Goal: Information Seeking & Learning: Check status

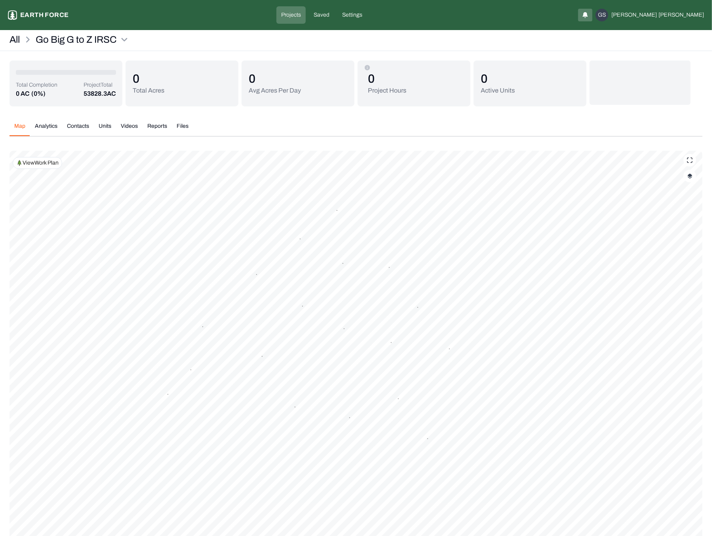
click at [51, 165] on p "View Work Plan" at bounding box center [41, 163] width 36 height 8
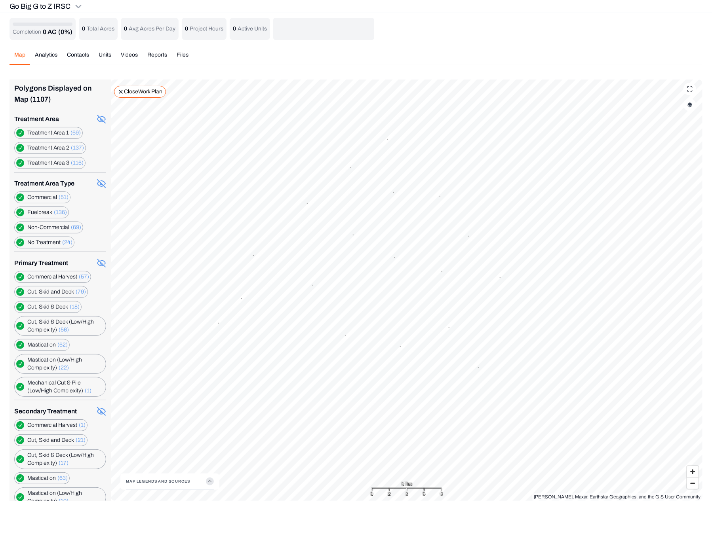
click at [49, 196] on label "Commercial (51)" at bounding box center [47, 198] width 41 height 8
click at [22, 196] on button "button" at bounding box center [20, 198] width 8 height 8
click at [97, 184] on icon at bounding box center [100, 184] width 6 height 5
click at [100, 182] on circle at bounding box center [101, 183] width 2 height 2
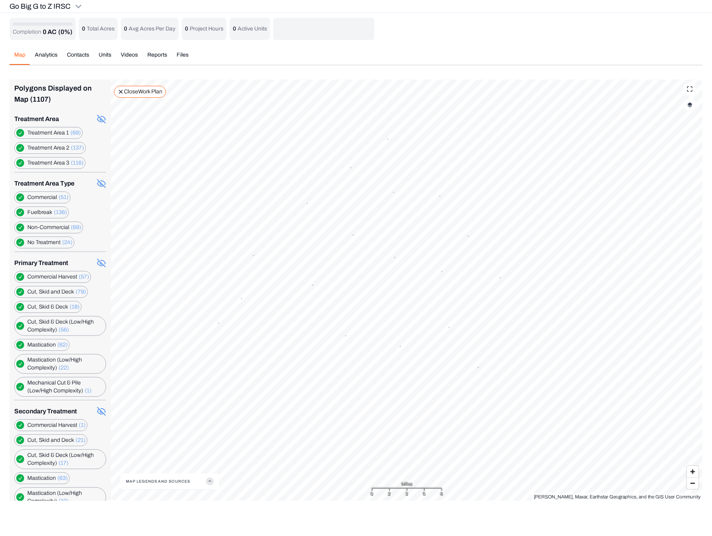
click at [97, 263] on icon at bounding box center [101, 262] width 9 height 9
click at [100, 411] on icon at bounding box center [101, 412] width 2 height 2
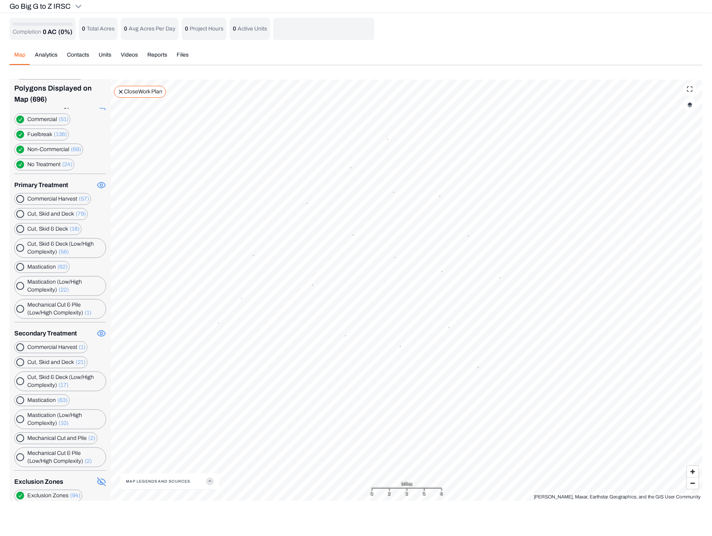
click at [101, 479] on icon at bounding box center [103, 481] width 4 height 4
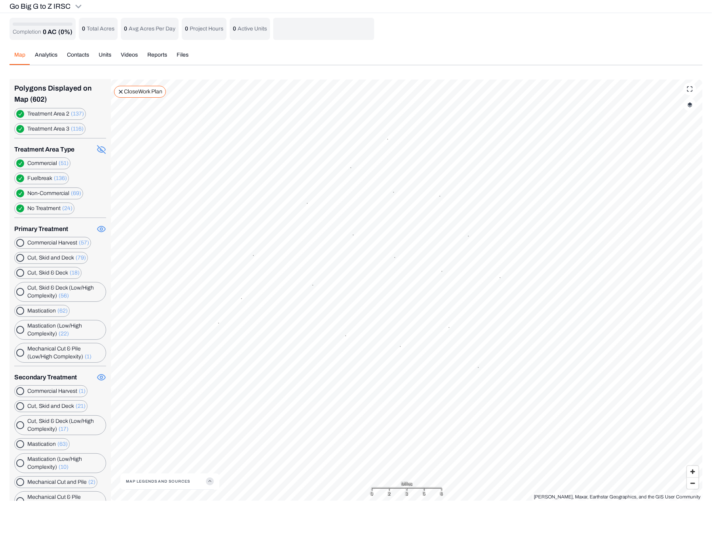
scroll to position [0, 0]
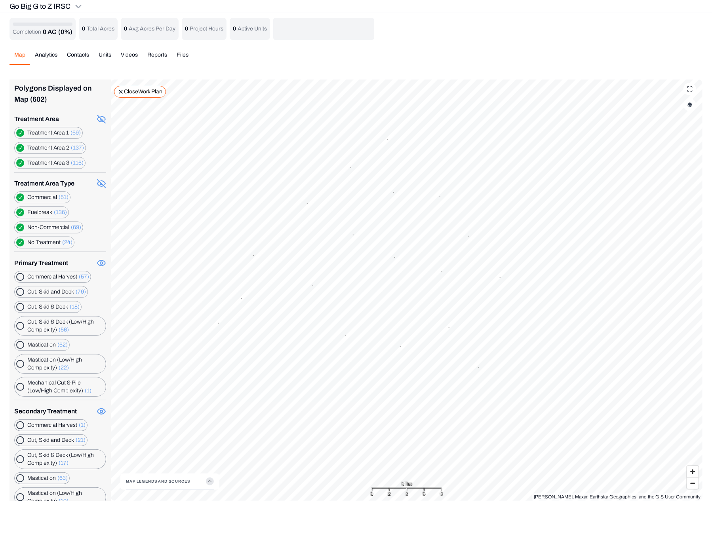
click at [97, 182] on icon at bounding box center [101, 183] width 9 height 9
click at [19, 195] on button "button" at bounding box center [20, 198] width 8 height 8
drag, startPoint x: 19, startPoint y: 164, endPoint x: 19, endPoint y: 144, distance: 19.4
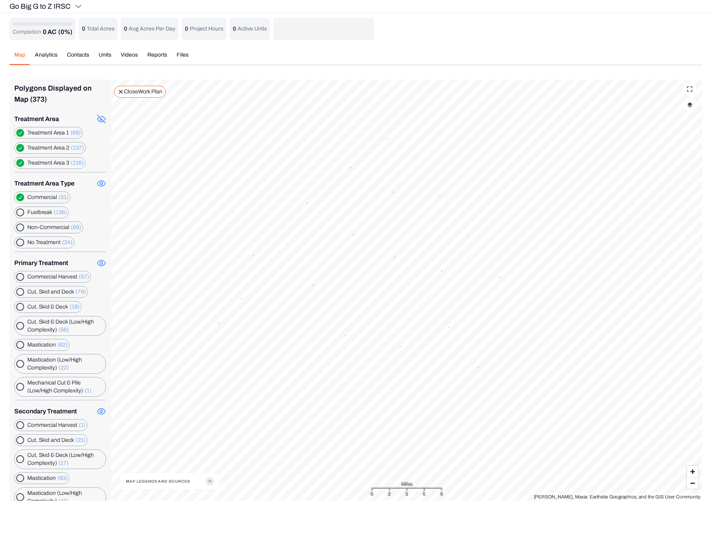
click at [19, 163] on 3 "button" at bounding box center [20, 163] width 8 height 8
click at [19, 146] on 2 "button" at bounding box center [20, 148] width 8 height 8
click at [19, 148] on 2 "button" at bounding box center [20, 148] width 8 height 8
click at [19, 130] on 1 "button" at bounding box center [20, 133] width 8 height 8
click at [20, 162] on 3 "button" at bounding box center [20, 163] width 8 height 8
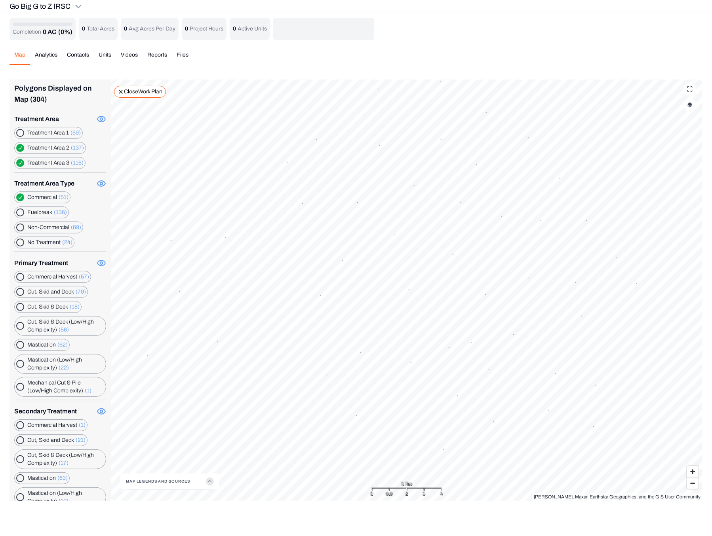
click at [21, 162] on 3 "button" at bounding box center [20, 163] width 8 height 8
click at [16, 147] on 2 "button" at bounding box center [20, 148] width 8 height 8
click at [21, 159] on 3 "button" at bounding box center [20, 163] width 8 height 8
click at [209, 483] on icon "button" at bounding box center [210, 482] width 8 height 8
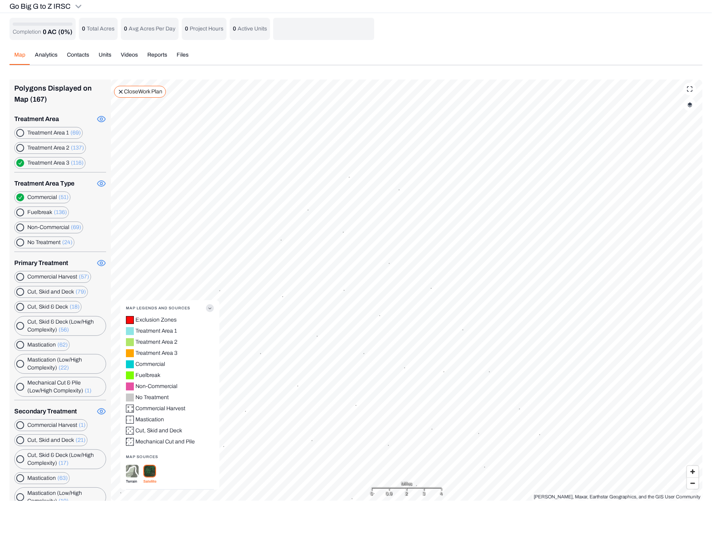
click at [20, 324] on Complexity\) "button" at bounding box center [20, 326] width 8 height 8
click at [19, 304] on Deck "button" at bounding box center [20, 307] width 8 height 8
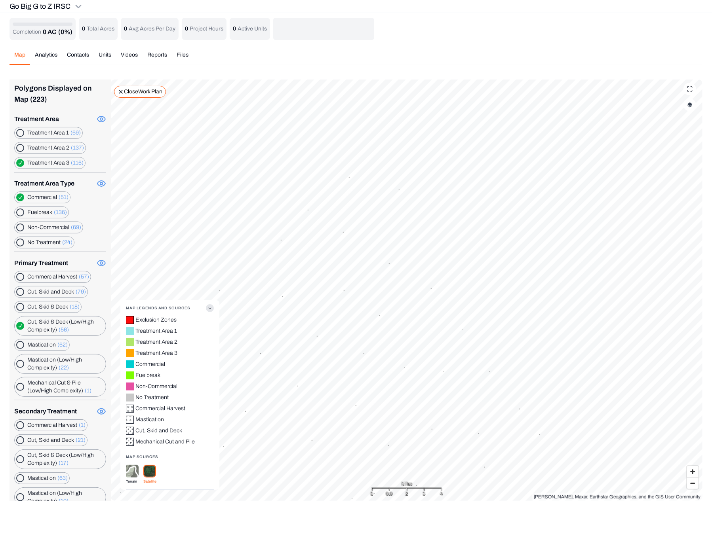
click at [21, 325] on Complexity\) "button" at bounding box center [20, 326] width 8 height 8
click at [19, 306] on Deck "button" at bounding box center [20, 307] width 8 height 8
click at [18, 290] on Deck "button" at bounding box center [20, 292] width 8 height 8
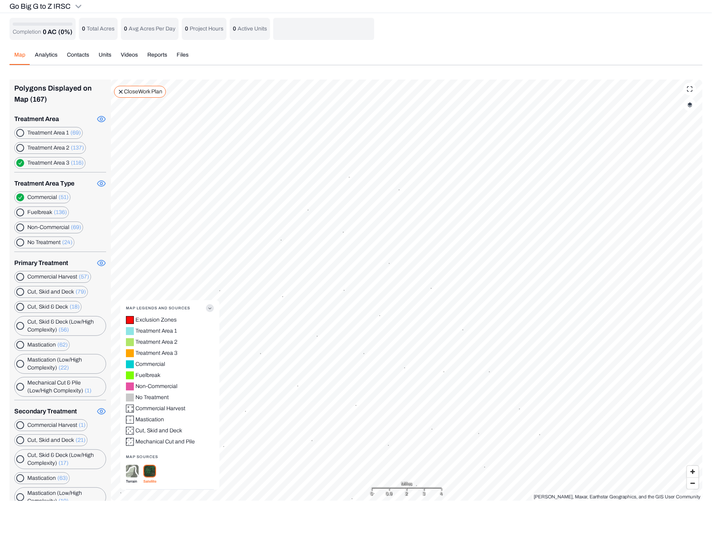
click at [18, 277] on Harvest "button" at bounding box center [20, 277] width 8 height 8
click at [18, 324] on Complexity\) "button" at bounding box center [20, 326] width 8 height 8
click at [19, 341] on button "button" at bounding box center [20, 345] width 8 height 8
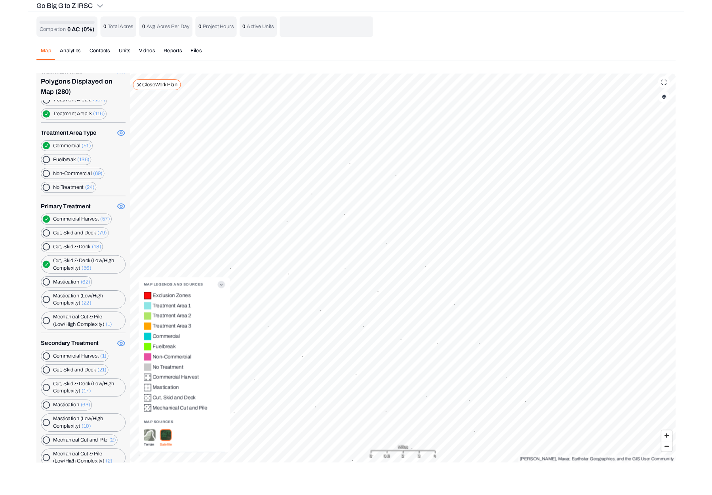
scroll to position [78, 0]
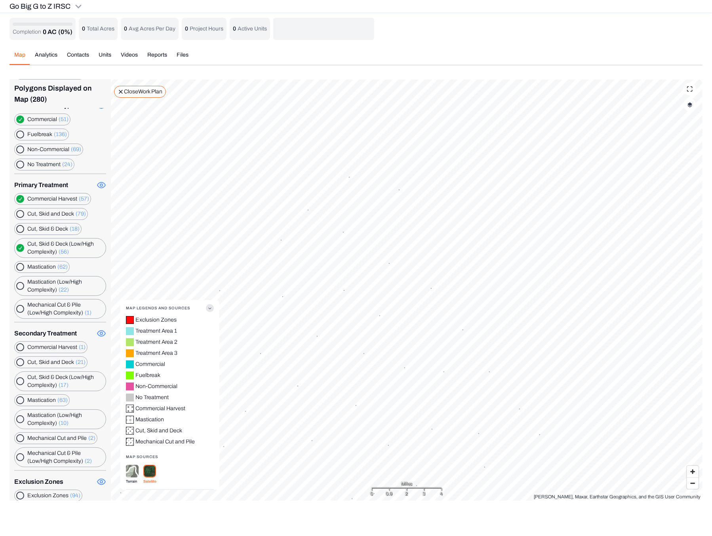
click at [18, 203] on Harvest "button" at bounding box center [20, 199] width 8 height 8
click at [19, 218] on Deck "button" at bounding box center [20, 214] width 8 height 8
click at [21, 252] on Complexity\) "button" at bounding box center [20, 248] width 8 height 8
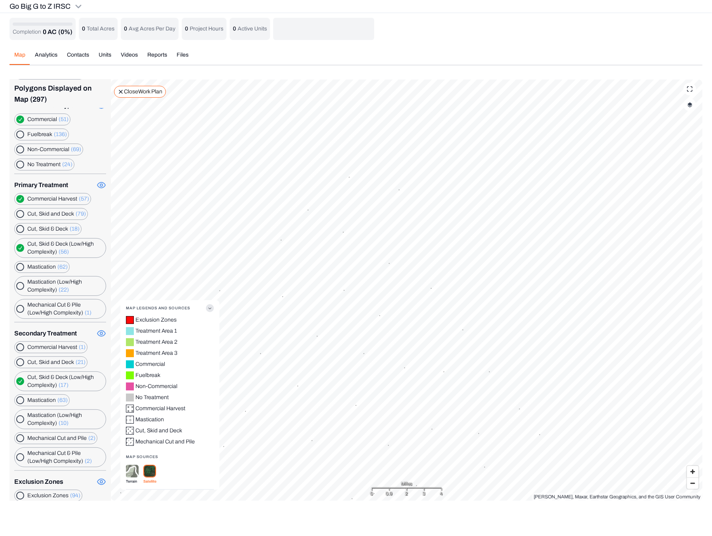
click at [17, 252] on Complexity\) "button" at bounding box center [20, 248] width 8 height 8
click at [17, 271] on button "button" at bounding box center [20, 267] width 8 height 8
click at [19, 373] on div "Cut, Skid & Deck (Low/High Complexity) (17)" at bounding box center [60, 382] width 92 height 20
click at [19, 252] on Complexity\) "button" at bounding box center [20, 248] width 8 height 8
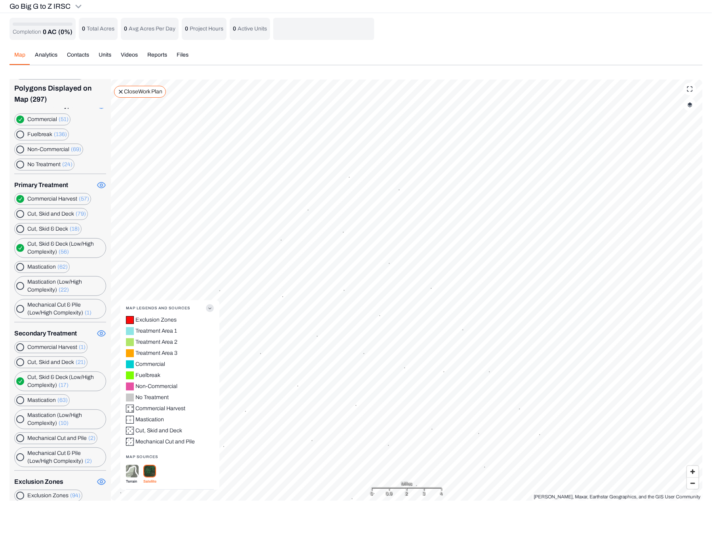
click at [19, 252] on Complexity\) "button" at bounding box center [20, 248] width 8 height 8
click at [21, 245] on Complexity\) "button" at bounding box center [20, 248] width 8 height 8
click at [20, 195] on Harvest "button" at bounding box center [20, 199] width 8 height 8
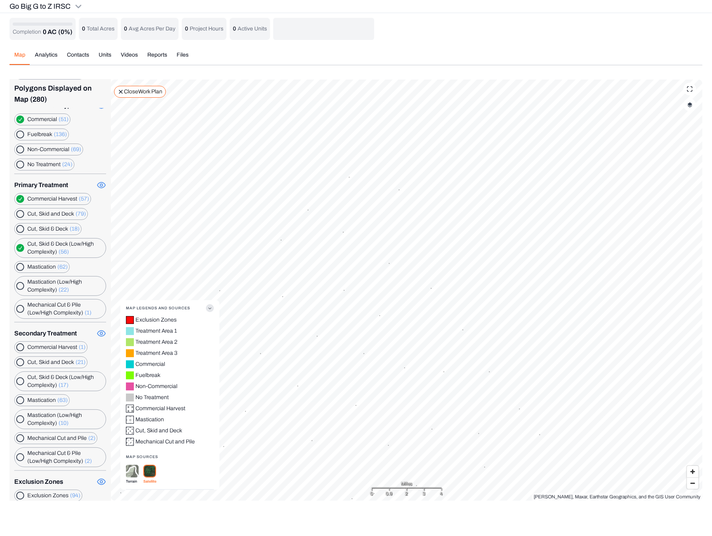
click at [448, 47] on div "Map Analytics Contacts Units Videos Reports Files Polygons Displayed on Map (28…" at bounding box center [355, 273] width 693 height 456
click at [496, 27] on div "Completion 0 AC (0%) 0 Total Acres 0 Avg Acres Per Day 0 Project Hours 0 Active…" at bounding box center [355, 29] width 693 height 22
click at [349, 53] on div "Map Analytics Contacts Units Videos Reports Files" at bounding box center [355, 58] width 693 height 14
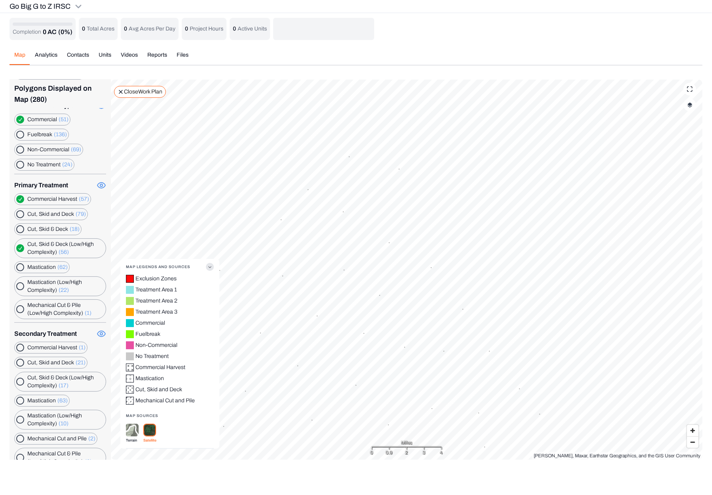
click at [417, 8] on div "Go Big G to Z IRSC" at bounding box center [356, 6] width 712 height 13
click at [146, 93] on p "Close Work Plan" at bounding box center [143, 92] width 38 height 8
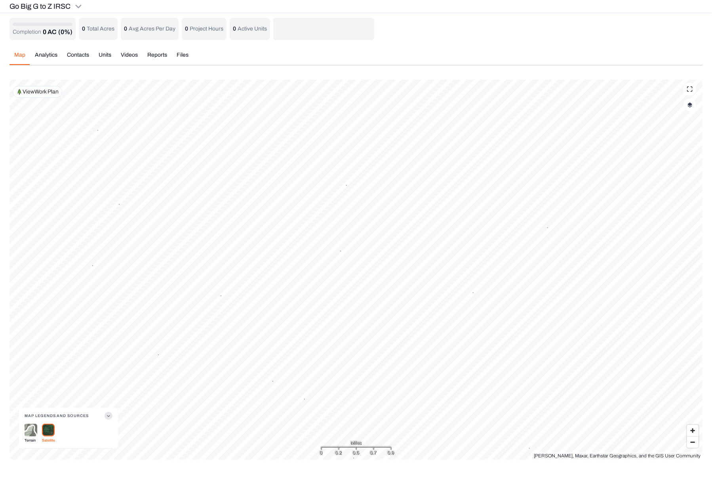
click at [47, 94] on p "View Work Plan" at bounding box center [41, 92] width 36 height 8
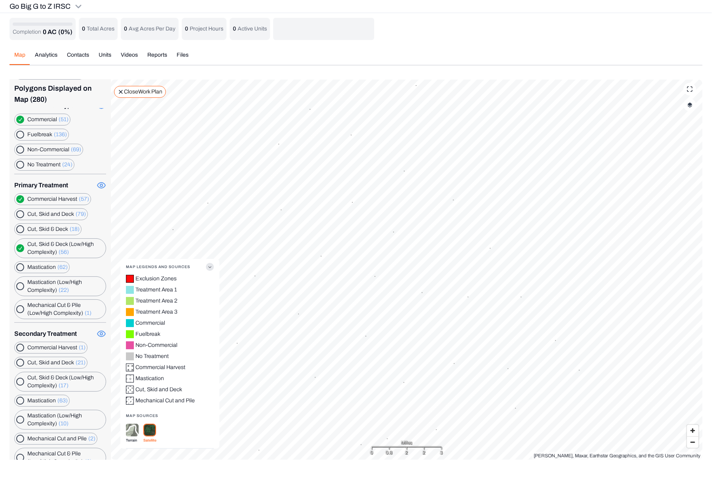
click at [100, 332] on circle at bounding box center [101, 333] width 2 height 2
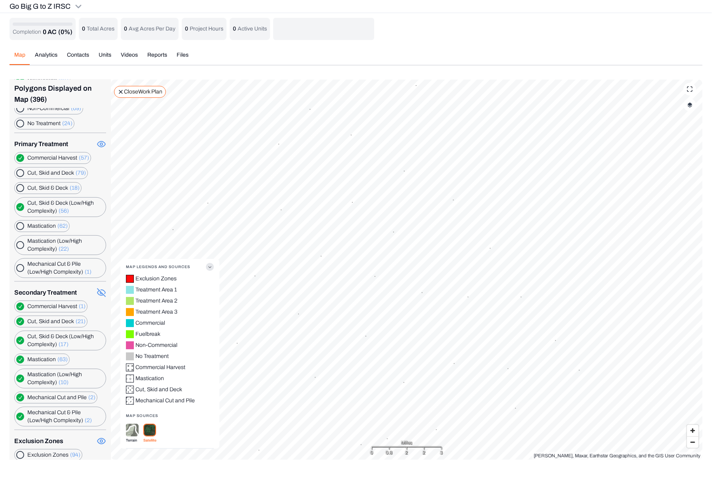
scroll to position [120, 0]
click at [97, 139] on icon at bounding box center [101, 143] width 9 height 9
click at [97, 141] on line at bounding box center [101, 144] width 8 height 8
click at [97, 141] on icon at bounding box center [101, 143] width 9 height 9
click at [100, 439] on circle at bounding box center [101, 440] width 2 height 2
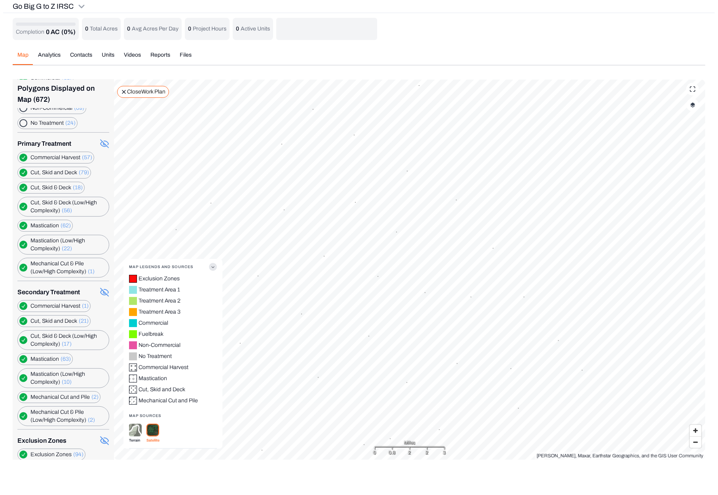
scroll to position [0, 0]
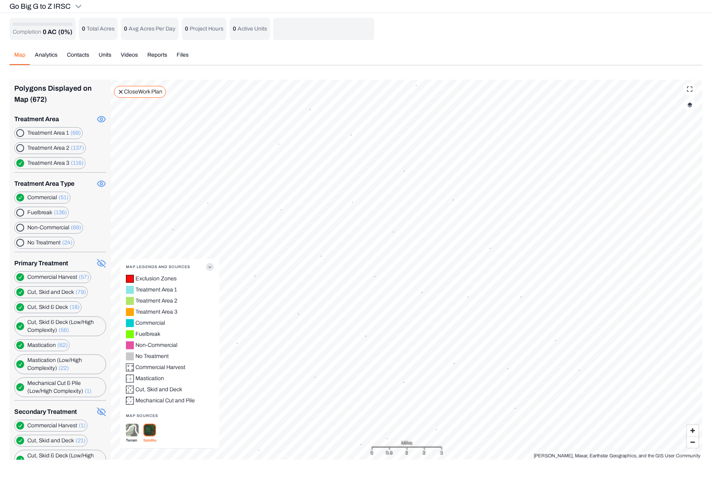
drag, startPoint x: 96, startPoint y: 182, endPoint x: 96, endPoint y: 143, distance: 39.2
click at [100, 182] on circle at bounding box center [101, 183] width 2 height 2
click at [97, 116] on icon at bounding box center [101, 119] width 8 height 6
click at [381, 57] on div "Map Analytics Contacts Units Videos Reports Files" at bounding box center [355, 58] width 693 height 14
click at [429, 28] on div "Completion 0 AC (0%) 0 Total Acres 0 Avg Acres Per Day 0 Project Hours 0 Active…" at bounding box center [355, 29] width 693 height 22
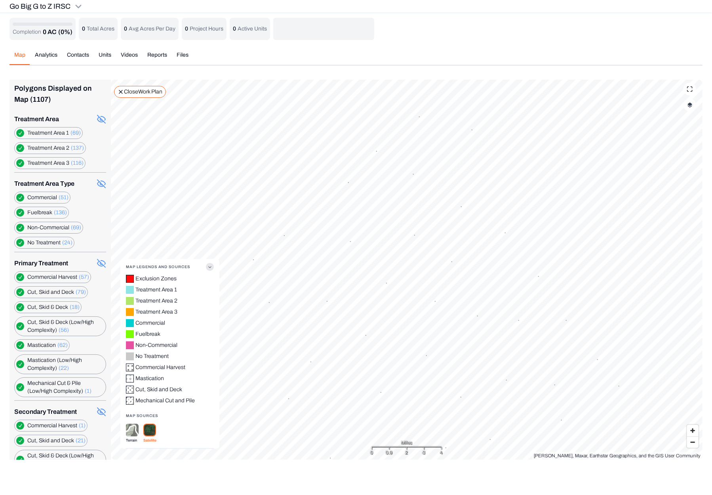
click at [363, 54] on div "Map Analytics Contacts Units Videos Reports Files" at bounding box center [355, 58] width 693 height 14
click at [40, 7] on html "Go Big G to Z IRSC Earth force Projects Saved Settings GS Geoff Staneff Go Big …" at bounding box center [356, 234] width 712 height 469
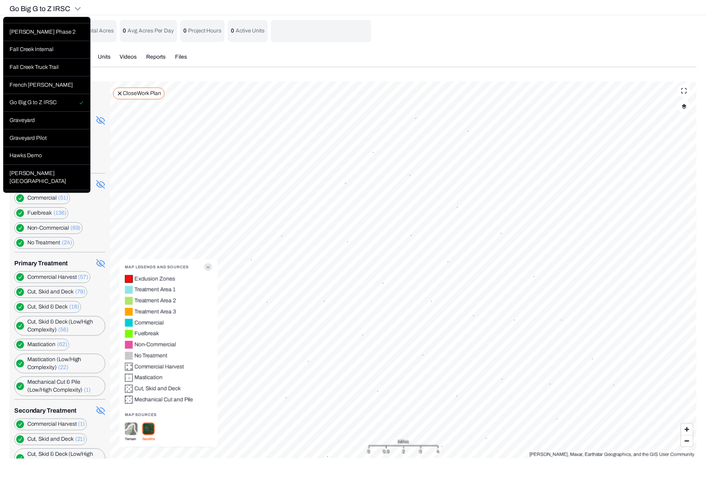
scroll to position [277, 0]
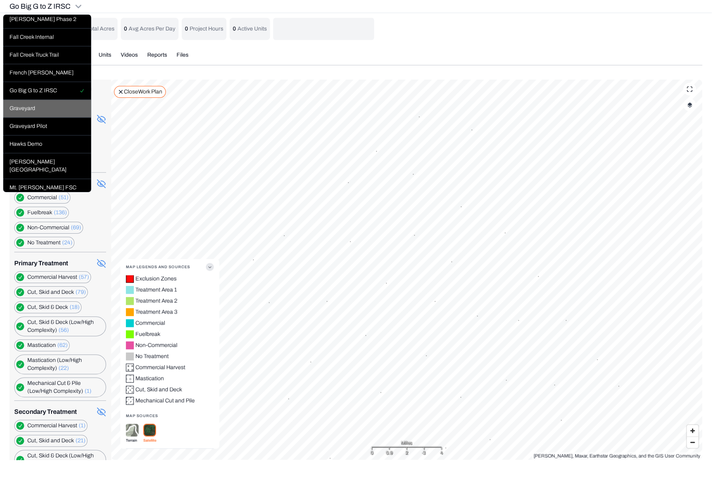
click at [32, 118] on div "Graveyard" at bounding box center [47, 109] width 88 height 18
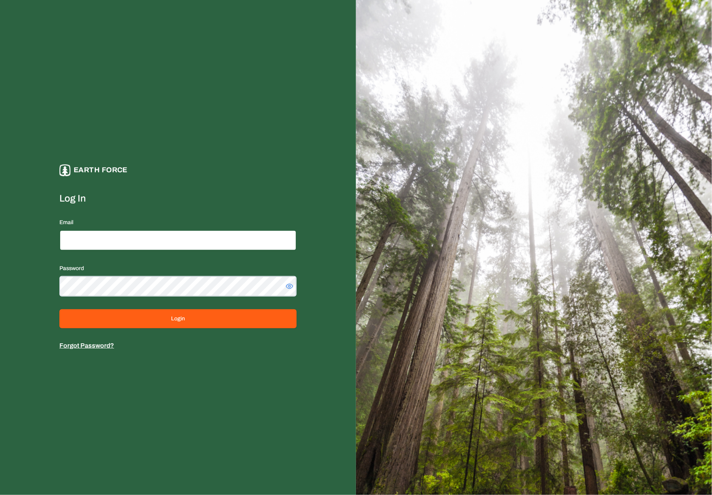
type input "**********"
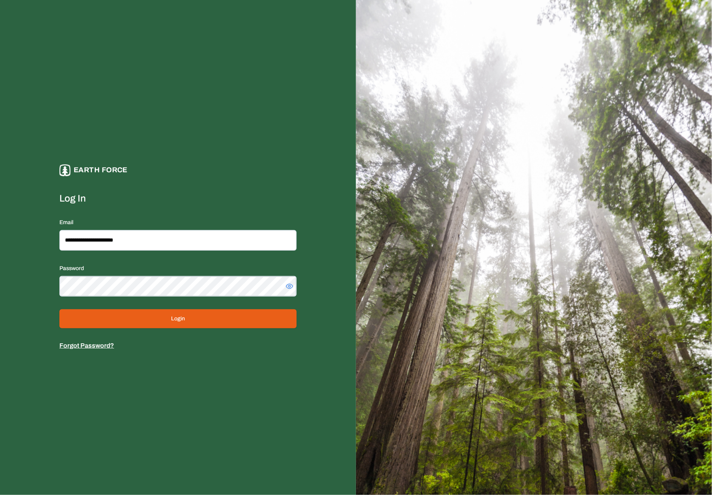
click at [164, 317] on button "Login" at bounding box center [177, 318] width 237 height 19
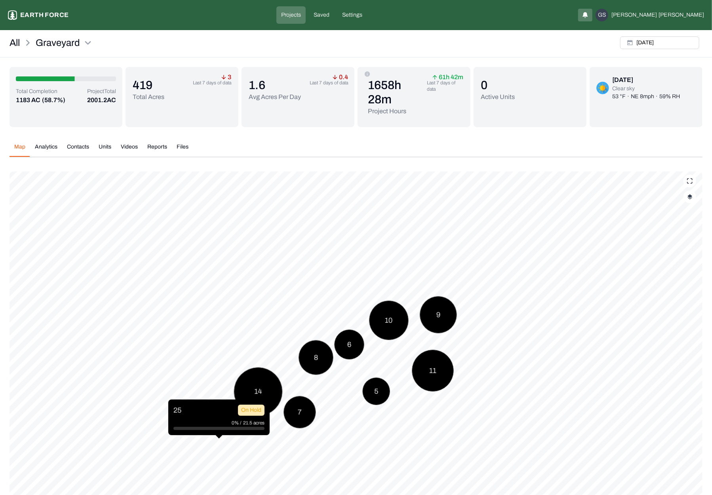
click at [330, 145] on div "Map Analytics Contacts Units Videos Reports Files" at bounding box center [355, 150] width 693 height 14
click at [661, 43] on button "[DATE]" at bounding box center [659, 42] width 79 height 13
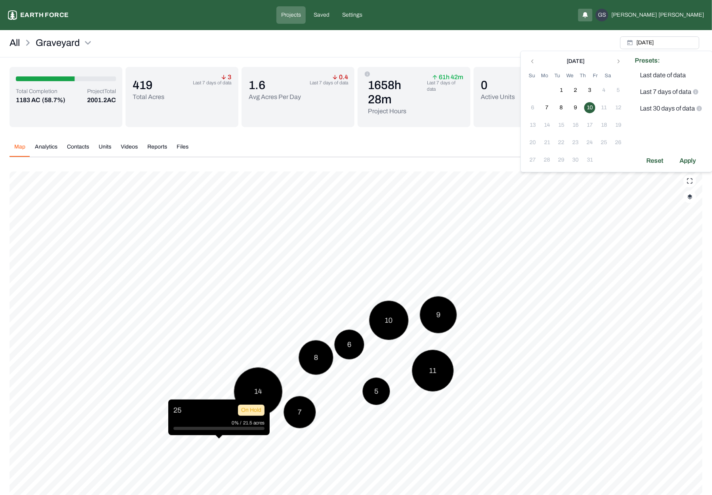
click at [518, 37] on div "All Graveyard [DATE]" at bounding box center [356, 45] width 712 height 24
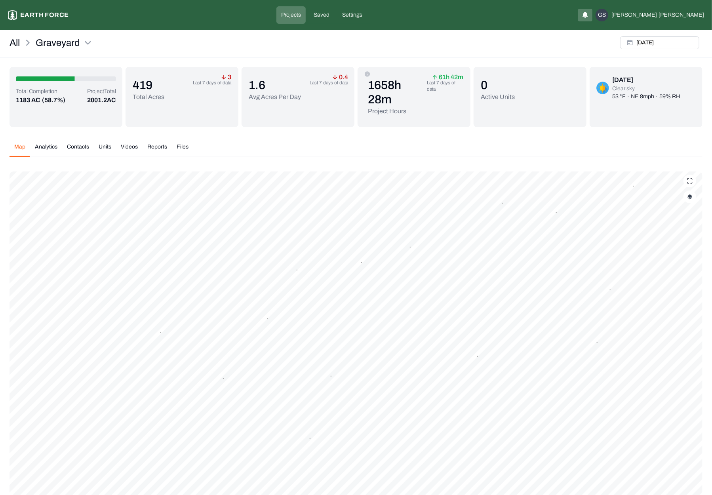
click at [690, 200] on button "button" at bounding box center [689, 196] width 13 height 13
click at [677, 275] on button "Complete Work Summary" at bounding box center [682, 277] width 14 height 8
click at [285, 155] on div "Map Analytics Contacts Units Videos Reports Files" at bounding box center [355, 150] width 693 height 14
click at [327, 137] on div "Map Analytics Contacts Units Videos Reports Files [DATE] 117 Future 0.9% / 7.7 …" at bounding box center [355, 356] width 693 height 439
click at [47, 144] on button "Analytics" at bounding box center [46, 150] width 32 height 14
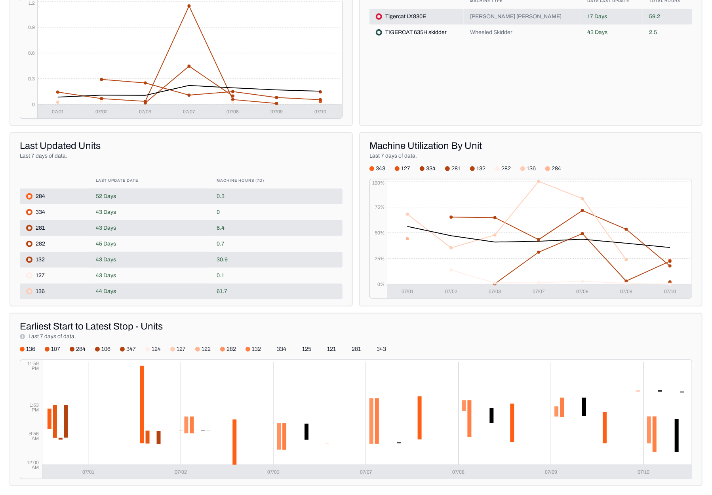
scroll to position [306, 0]
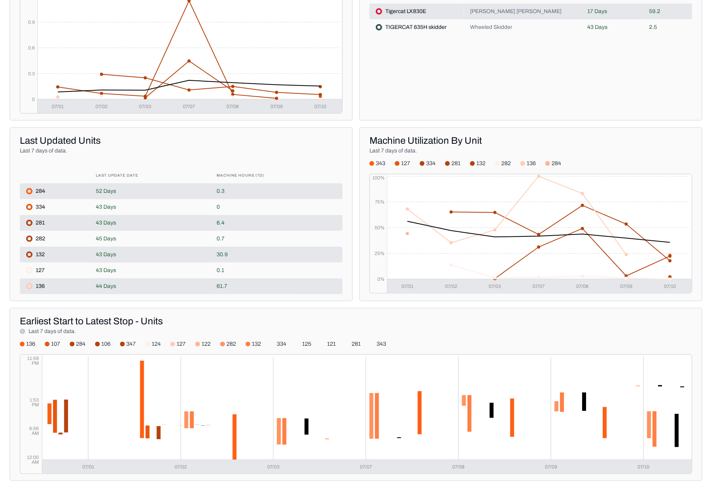
click at [356, 120] on div "Acres Update Graveyard 11 acres Last 7 Days of data 31 acres Total Acres out of…" at bounding box center [355, 175] width 693 height 624
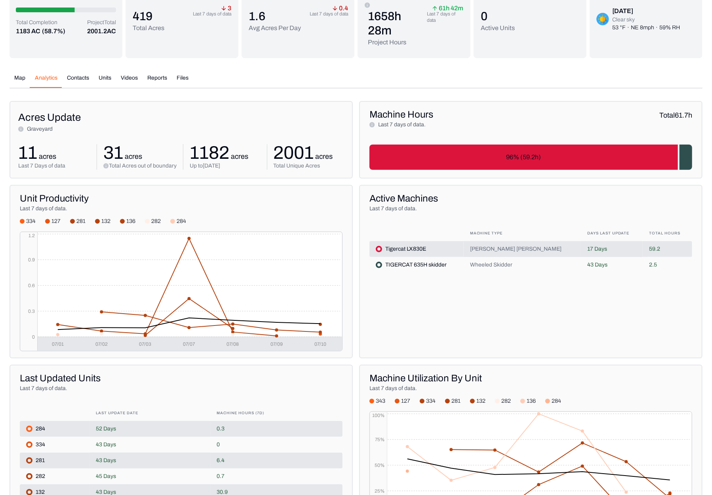
scroll to position [0, 0]
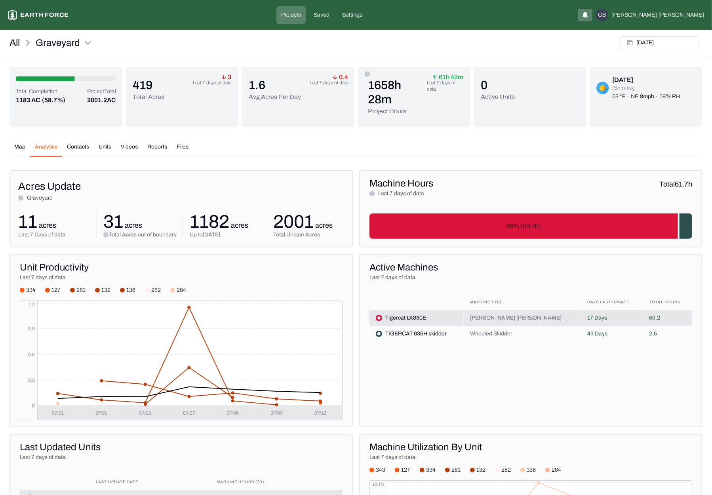
click at [82, 147] on button "Contacts" at bounding box center [78, 150] width 32 height 14
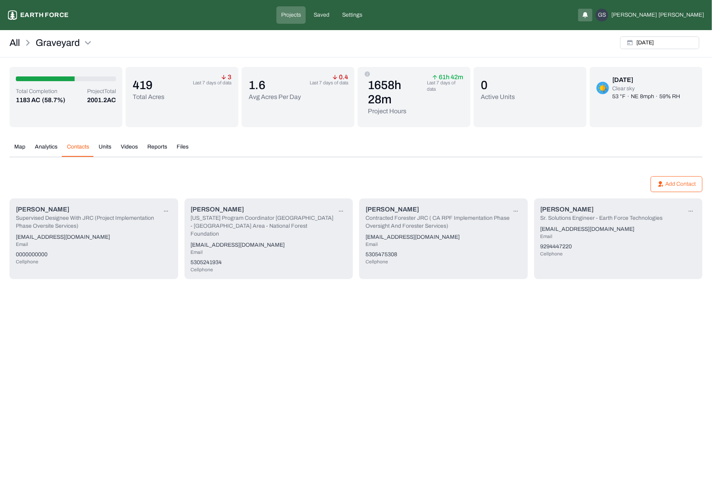
click at [108, 148] on button "Units" at bounding box center [105, 150] width 22 height 14
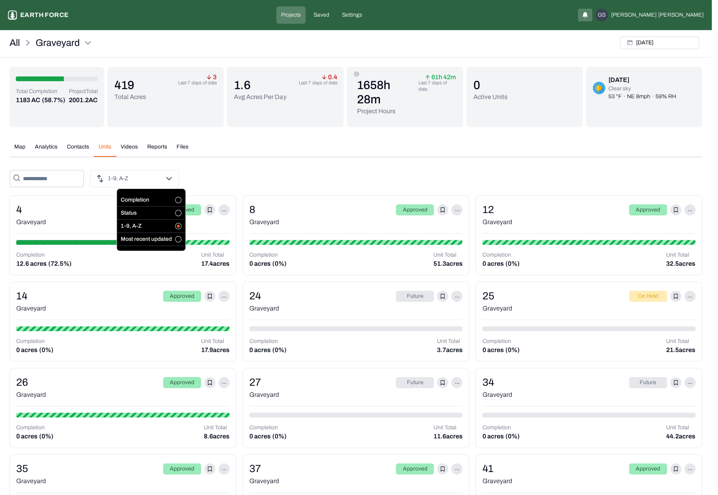
click at [177, 213] on button "button" at bounding box center [178, 213] width 6 height 6
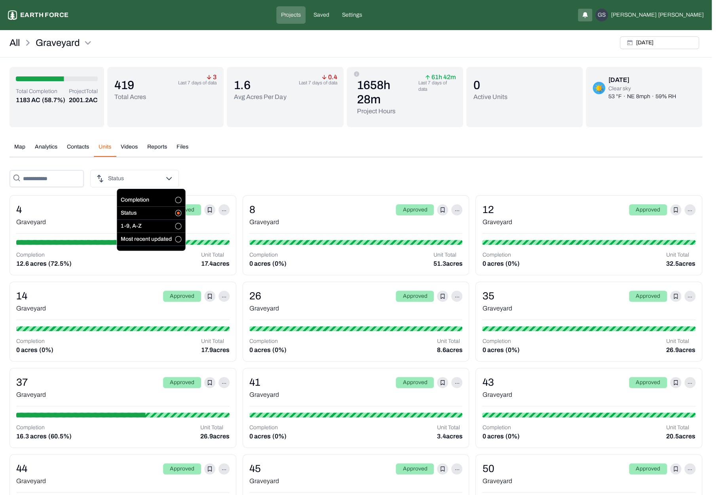
click at [178, 198] on button "button" at bounding box center [178, 200] width 6 height 6
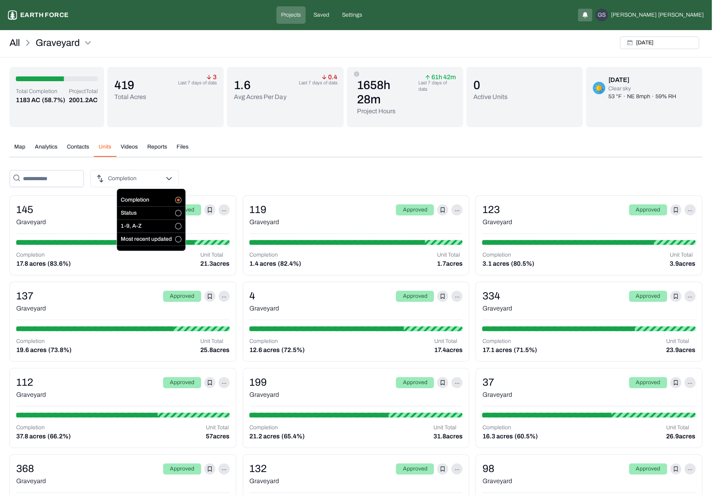
drag, startPoint x: 220, startPoint y: 169, endPoint x: 227, endPoint y: 174, distance: 8.0
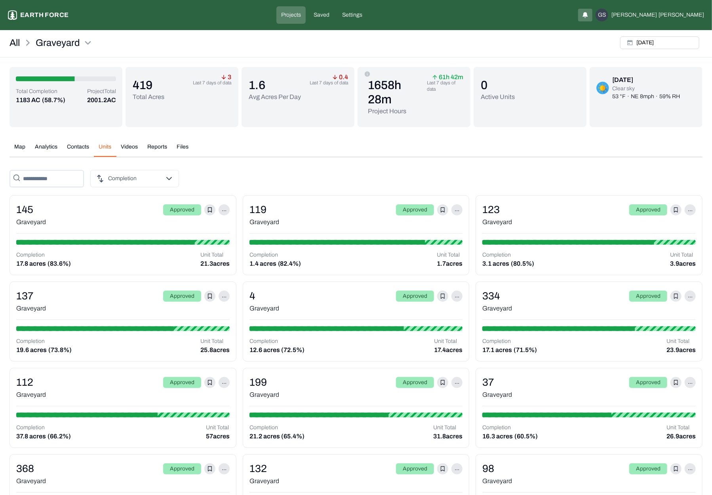
click at [209, 208] on icon at bounding box center [210, 210] width 4 height 6
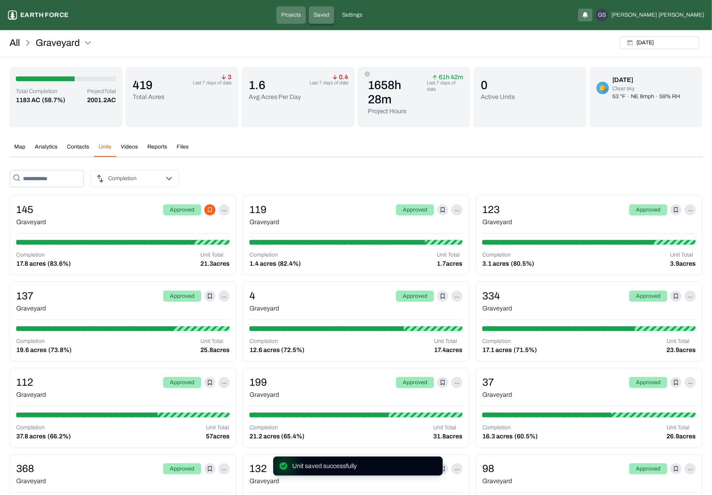
click at [329, 15] on p "Saved" at bounding box center [321, 15] width 16 height 8
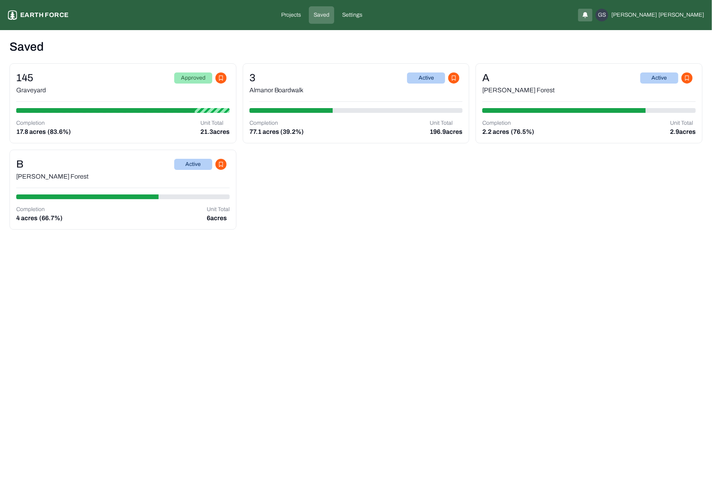
drag, startPoint x: 256, startPoint y: 309, endPoint x: 251, endPoint y: 304, distance: 7.6
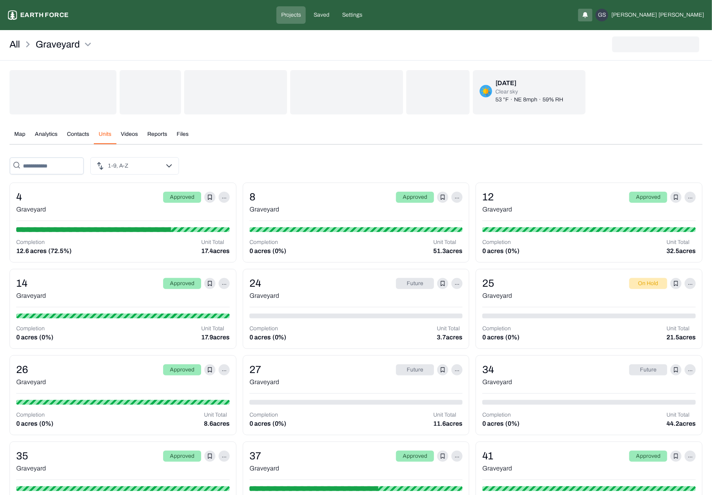
click at [127, 133] on button "Videos" at bounding box center [129, 137] width 27 height 14
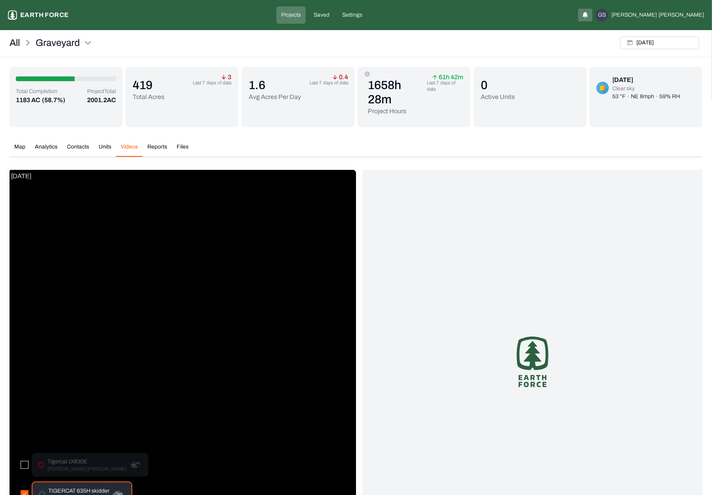
scroll to position [68, 0]
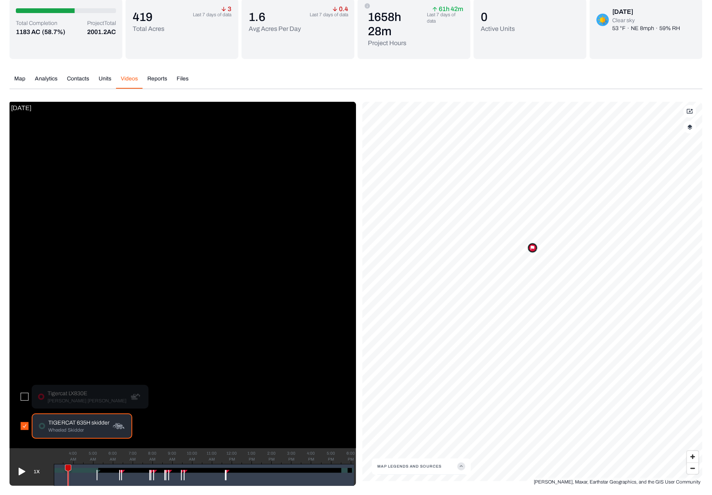
drag, startPoint x: 68, startPoint y: 464, endPoint x: 100, endPoint y: 467, distance: 32.2
click at [69, 466] on g at bounding box center [68, 477] width 6 height 27
click at [17, 469] on icon at bounding box center [21, 471] width 13 height 13
click at [73, 467] on icon at bounding box center [69, 478] width 9 height 29
click at [75, 467] on icon at bounding box center [75, 478] width 6 height 26
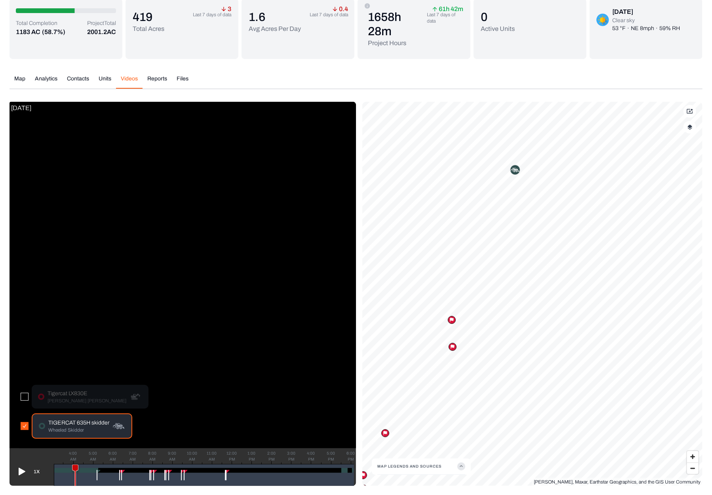
click at [23, 469] on icon at bounding box center [21, 471] width 13 height 13
click at [74, 425] on p "TIGERCAT 635H skidder" at bounding box center [78, 423] width 61 height 8
click at [78, 467] on icon at bounding box center [79, 478] width 6 height 26
click at [23, 468] on icon at bounding box center [21, 471] width 13 height 13
click at [399, 82] on div "Map Analytics Contacts Units Videos Reports Files" at bounding box center [355, 82] width 693 height 14
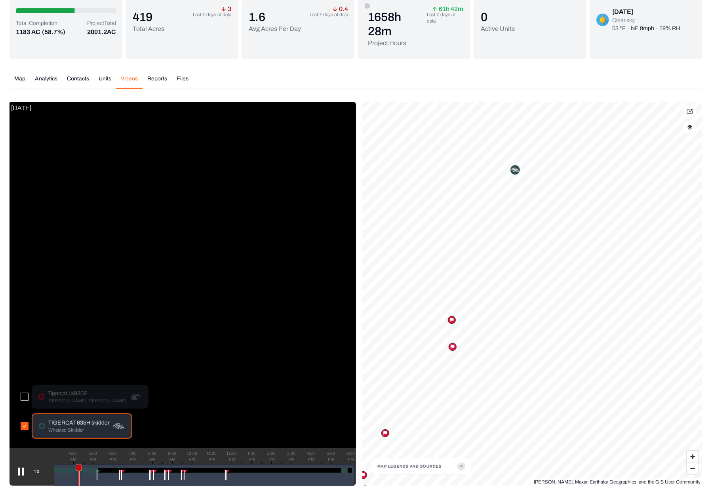
click at [154, 81] on button "Reports" at bounding box center [156, 82] width 29 height 14
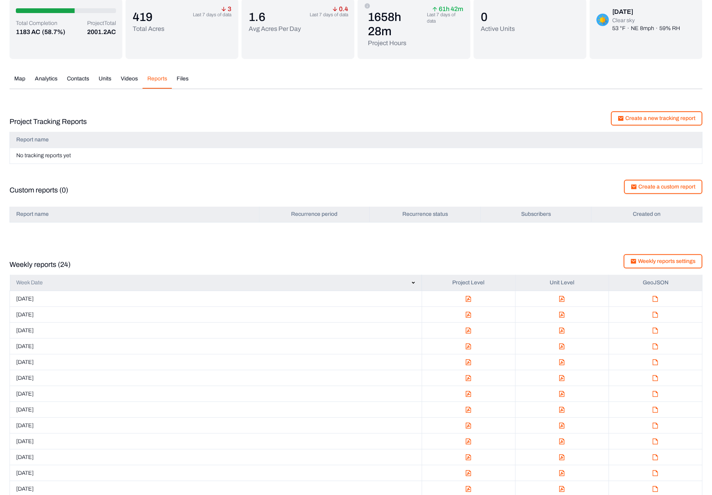
drag, startPoint x: 430, startPoint y: 105, endPoint x: 430, endPoint y: 113, distance: 7.9
click at [430, 105] on div "Project Tracking Reports Create a new tracking report Report name No tracking r…" at bounding box center [355, 136] width 693 height 68
click at [467, 297] on img "button" at bounding box center [468, 299] width 6 height 6
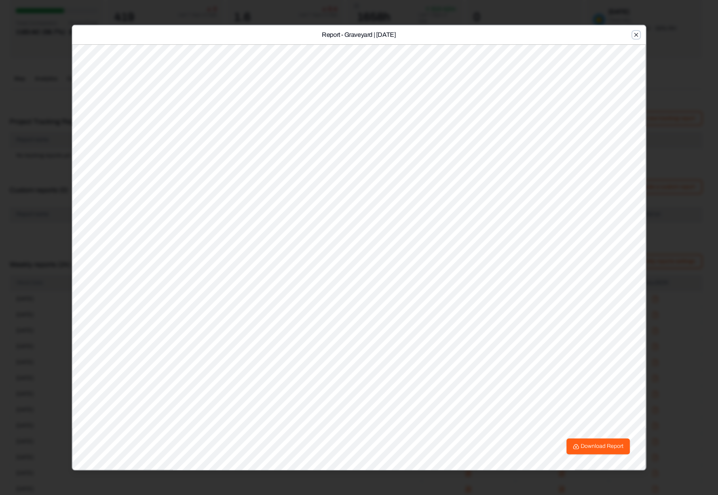
click at [635, 33] on icon "button" at bounding box center [636, 35] width 4 height 4
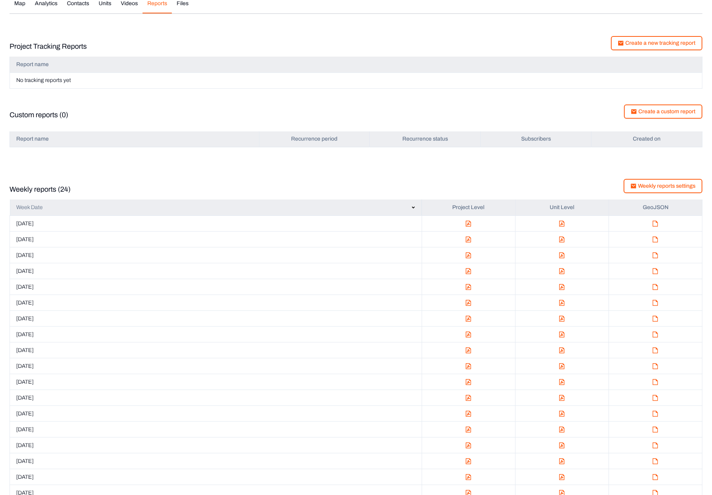
scroll to position [16, 0]
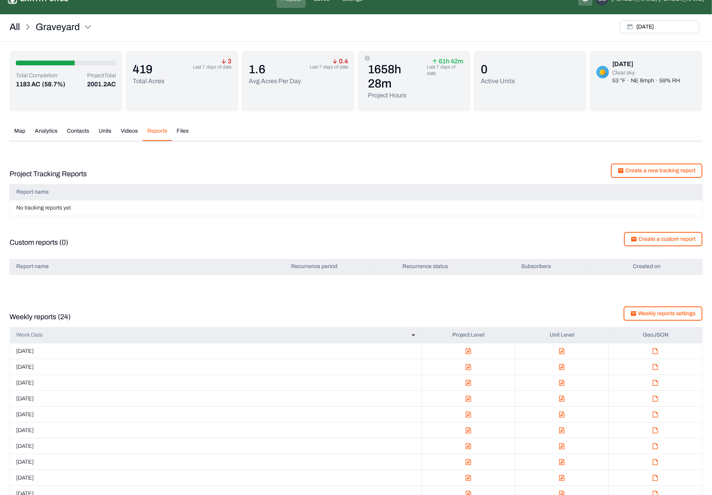
click at [178, 130] on div "Total Completion 1183 AC (58.7%) Project Total 2001.2 AC 419 Total Acres 3 Last…" at bounding box center [355, 387] width 693 height 672
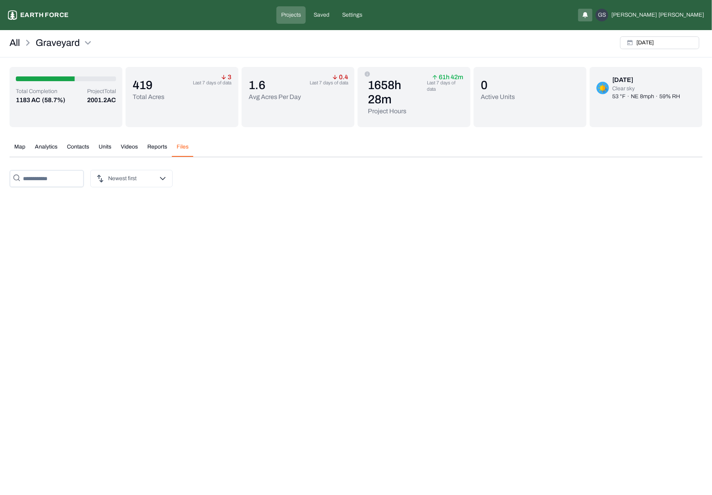
click at [21, 146] on button "Map" at bounding box center [19, 150] width 21 height 14
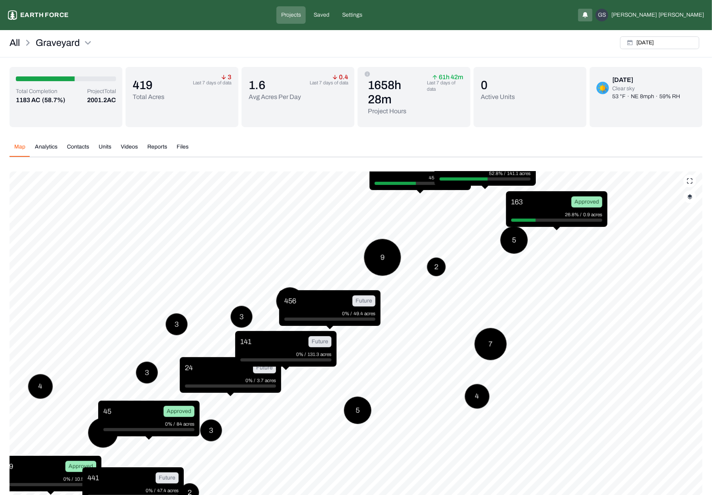
click at [484, 149] on div "Map Analytics Contacts Units Videos Reports Files" at bounding box center [355, 150] width 693 height 14
click at [90, 41] on html "Graveyard Earth force Projects Saved Settings GS [PERSON_NAME] All Graveyard [D…" at bounding box center [356, 292] width 712 height 585
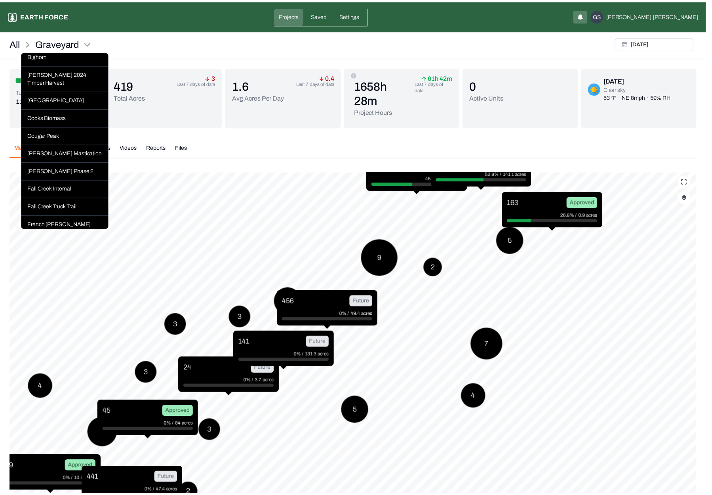
scroll to position [237, 0]
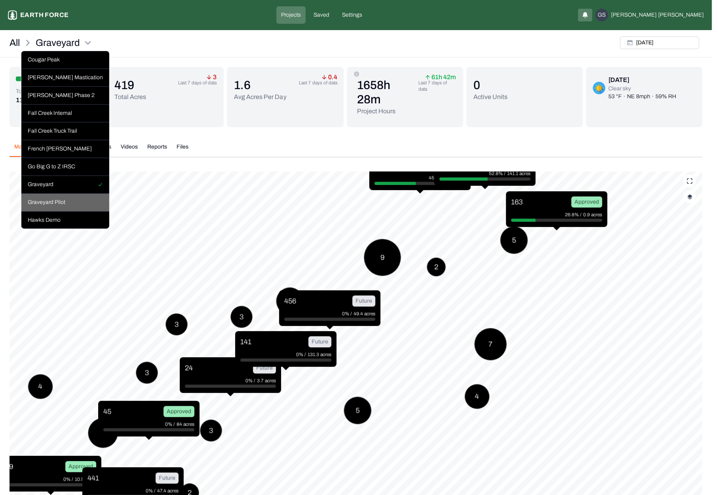
click at [50, 211] on div "Graveyard Pilot" at bounding box center [65, 203] width 88 height 18
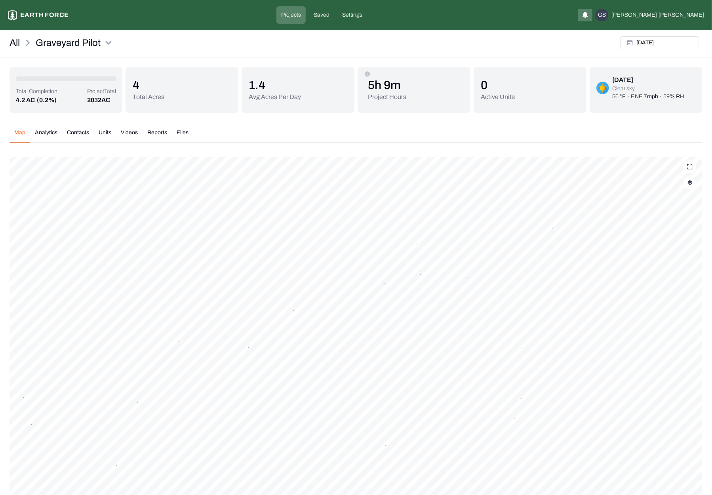
click at [689, 182] on img "button" at bounding box center [689, 183] width 5 height 6
click at [682, 249] on button "Prescription Status" at bounding box center [682, 248] width 14 height 8
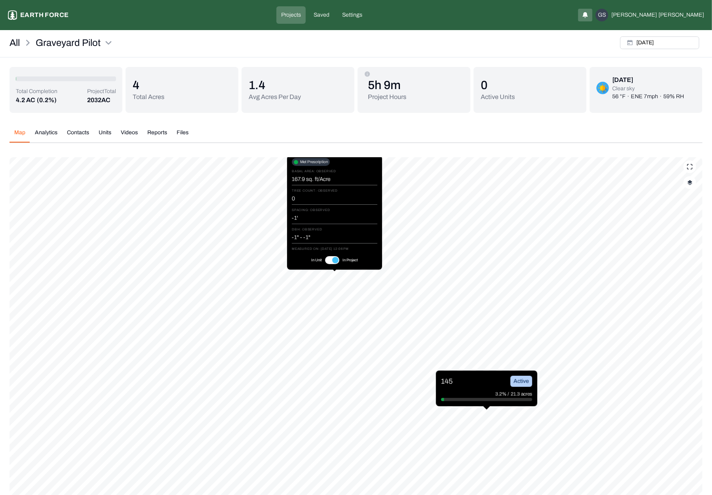
click at [337, 127] on div "Map Analytics Contacts Units Videos Reports Files [DATE] 145 Active 3.2% / 21.3…" at bounding box center [355, 341] width 693 height 439
click at [475, 130] on div "Map Analytics Contacts Units Videos Reports Files" at bounding box center [355, 136] width 693 height 14
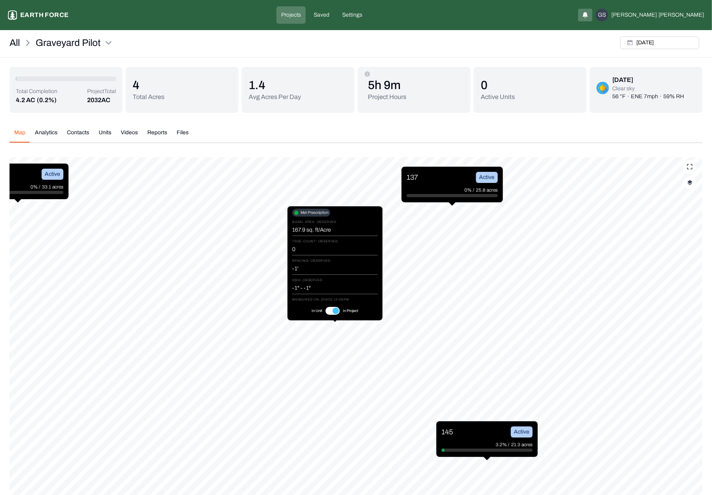
click at [548, 19] on div "Graveyard Pilot Earth force Projects Saved Settings GS [PERSON_NAME]" at bounding box center [356, 14] width 696 height 17
